Goal: Task Accomplishment & Management: Manage account settings

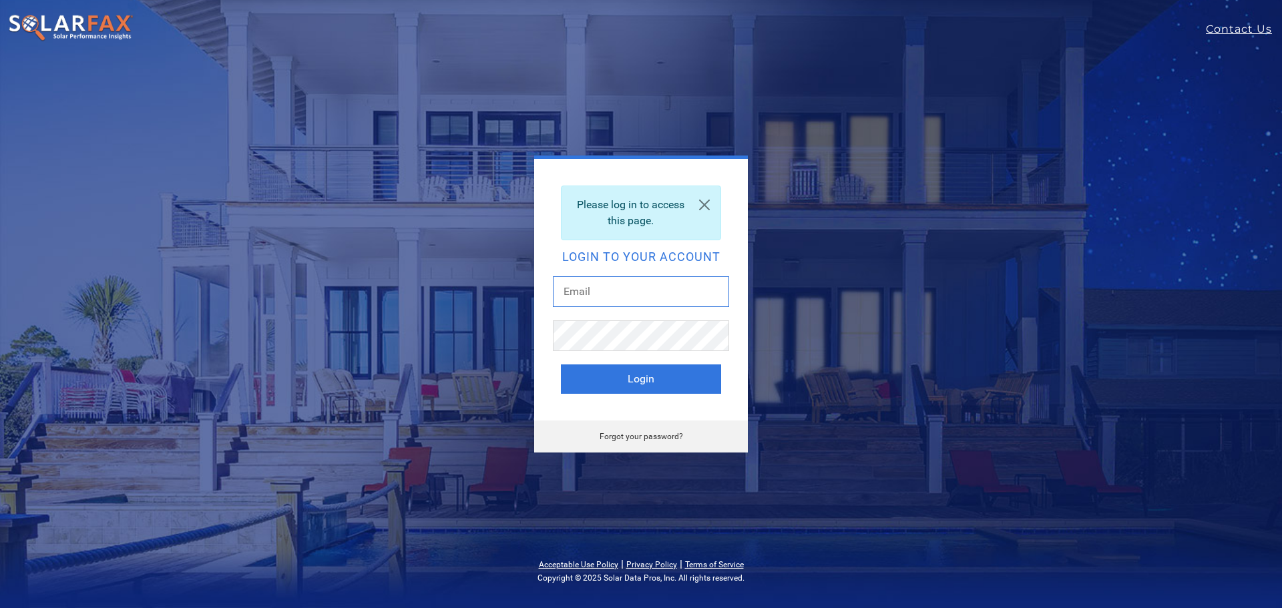
click at [627, 282] on input "text" at bounding box center [641, 291] width 176 height 31
type input "[PERSON_NAME][EMAIL_ADDRESS][DOMAIN_NAME]"
click at [561, 365] on button "Login" at bounding box center [641, 379] width 160 height 29
click at [632, 299] on input "steven@heliosenergyglobal.com" at bounding box center [641, 291] width 176 height 31
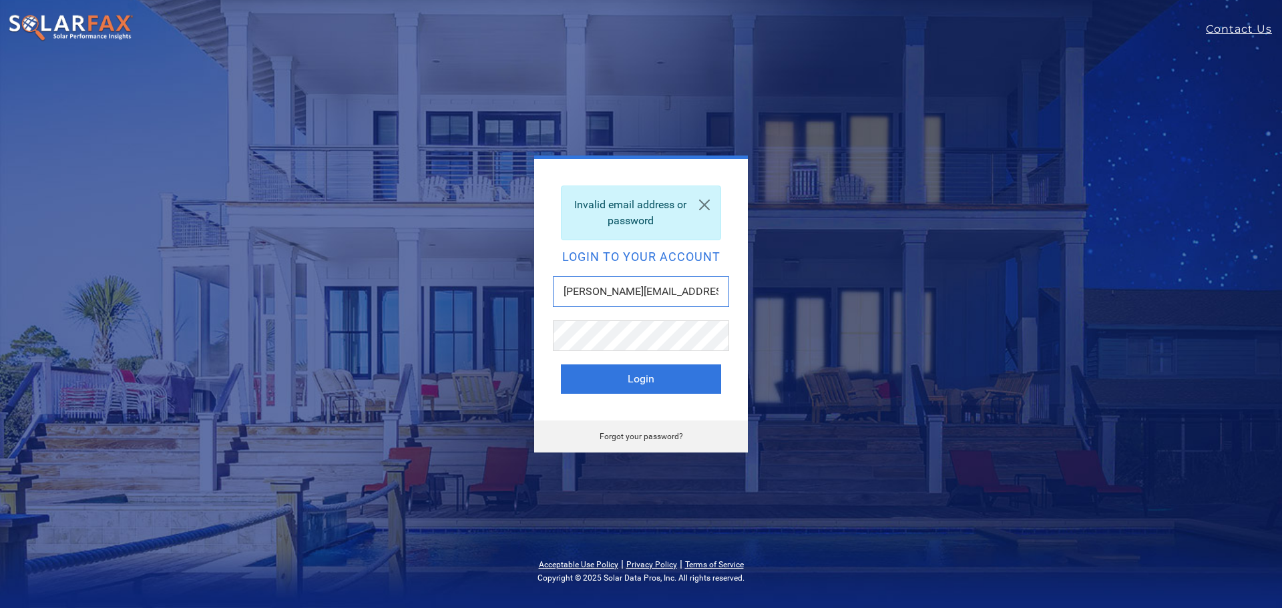
click at [632, 299] on input "steven@heliosenergyglobal.com" at bounding box center [641, 291] width 176 height 31
click at [628, 437] on link "Forgot your password?" at bounding box center [641, 436] width 83 height 9
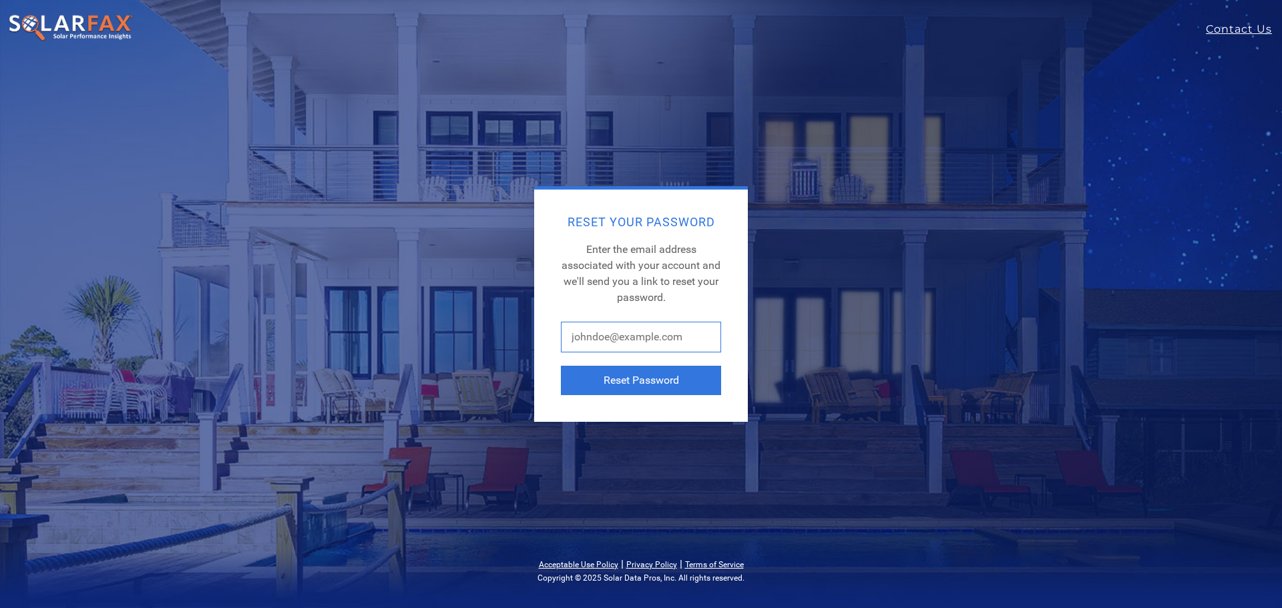
click at [622, 348] on input "text" at bounding box center [641, 337] width 160 height 31
paste input "[PERSON_NAME][EMAIL_ADDRESS][DOMAIN_NAME]"
type input "[PERSON_NAME][EMAIL_ADDRESS][DOMAIN_NAME]"
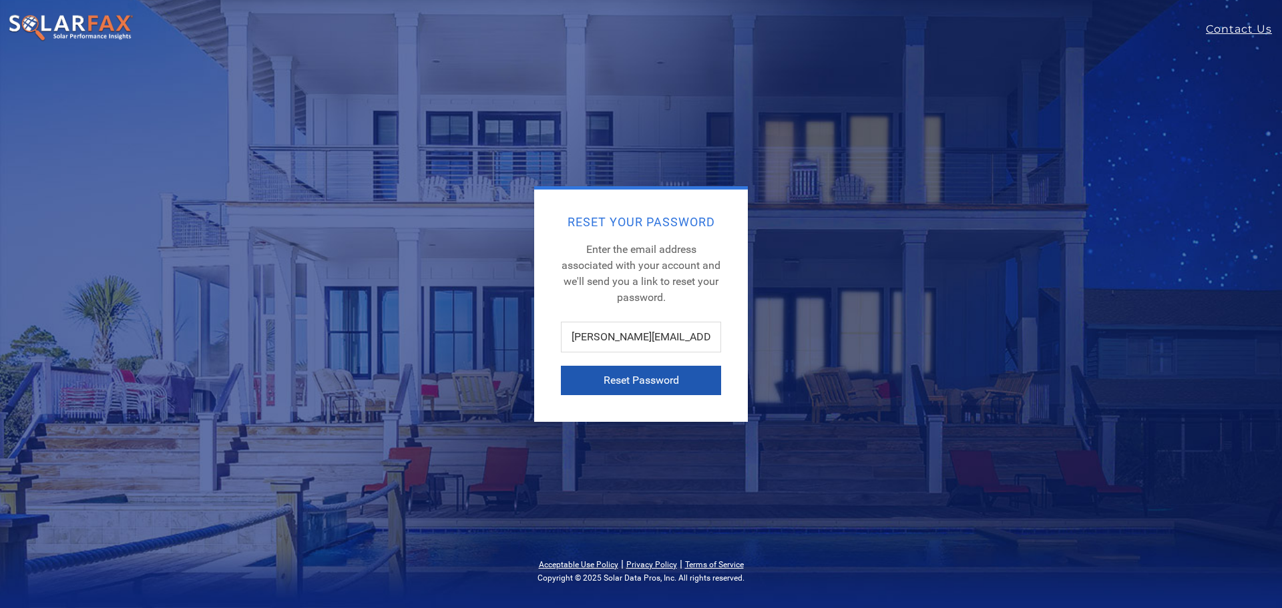
click at [618, 379] on button "Reset Password" at bounding box center [641, 380] width 160 height 29
